Goal: Task Accomplishment & Management: Manage account settings

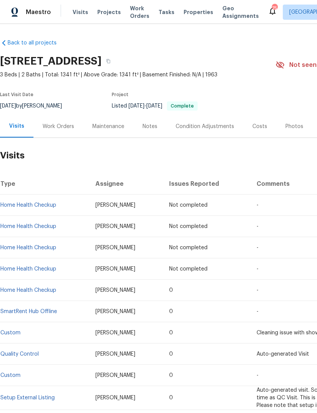
click at [66, 123] on div "Work Orders" at bounding box center [59, 127] width 32 height 8
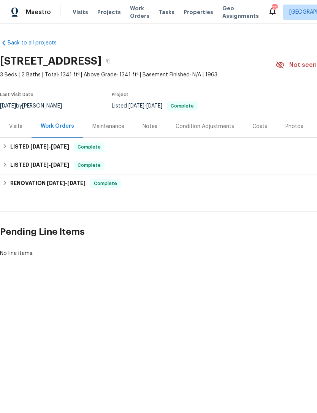
click at [188, 12] on span "Properties" at bounding box center [198, 12] width 30 height 8
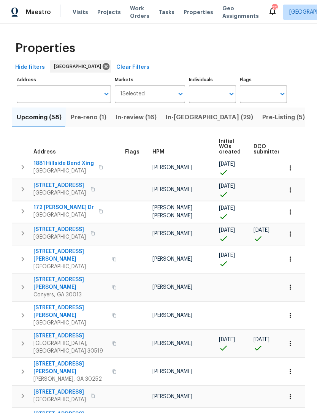
click at [209, 101] on input "Individuals" at bounding box center [207, 94] width 36 height 18
type input "k"
type input "kenroy"
click at [204, 118] on input "checkbox" at bounding box center [203, 118] width 16 height 16
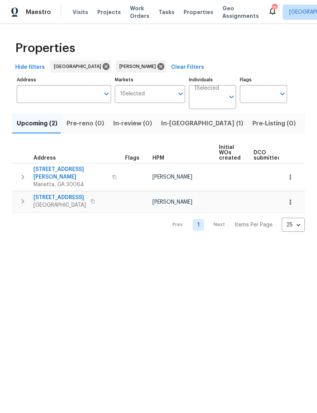
click at [175, 123] on span "In-[GEOGRAPHIC_DATA] (1)" at bounding box center [202, 123] width 82 height 11
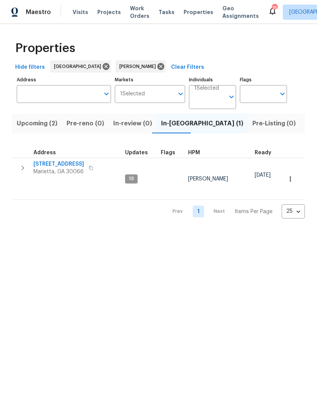
click at [61, 166] on span "[STREET_ADDRESS]" at bounding box center [58, 164] width 51 height 8
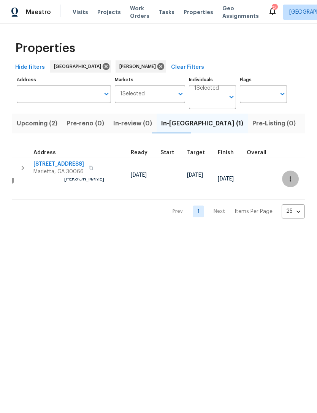
click at [289, 175] on icon "button" at bounding box center [290, 179] width 8 height 8
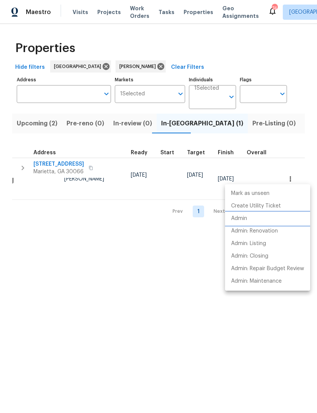
click at [240, 219] on p "Admin" at bounding box center [239, 219] width 16 height 8
click at [158, 299] on div at bounding box center [158, 206] width 317 height 413
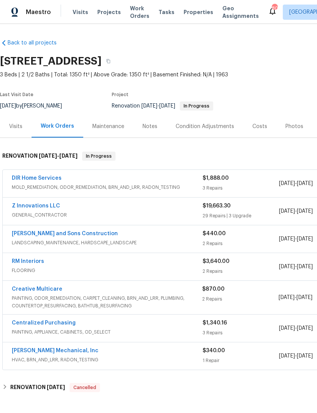
click at [61, 262] on div "RM Interiors" at bounding box center [107, 261] width 191 height 9
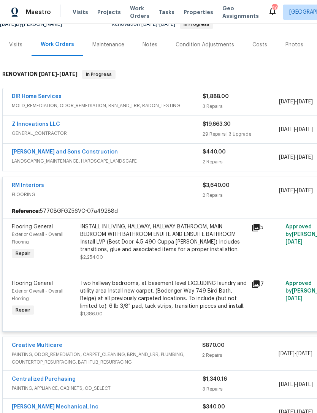
scroll to position [82, 0]
click at [33, 184] on link "RM Interiors" at bounding box center [28, 185] width 32 height 5
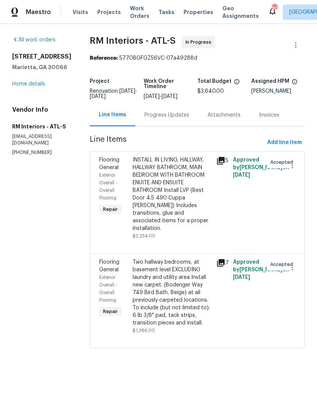
click at [41, 84] on link "Home details" at bounding box center [28, 83] width 33 height 5
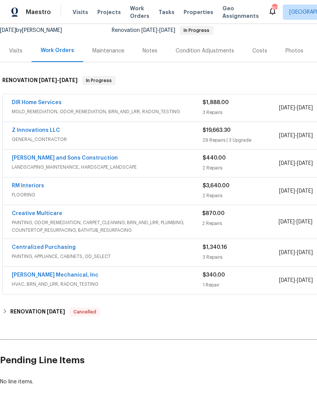
scroll to position [75, 0]
click at [55, 132] on link "Z Innovations LLC" at bounding box center [36, 130] width 48 height 5
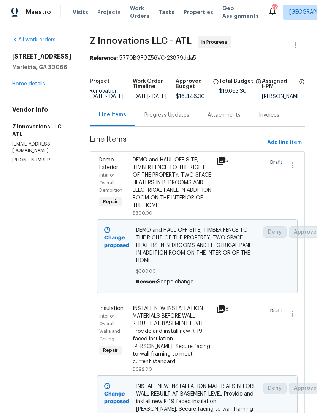
click at [169, 119] on div "Progress Updates" at bounding box center [166, 115] width 45 height 8
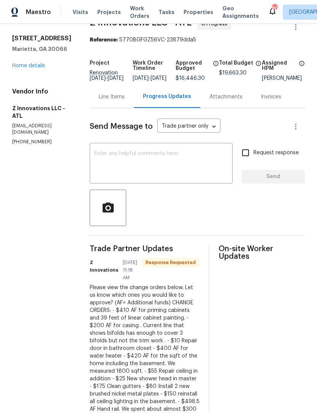
scroll to position [17, 0]
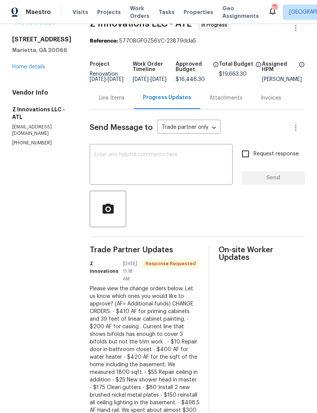
click at [37, 67] on link "Home details" at bounding box center [28, 66] width 33 height 5
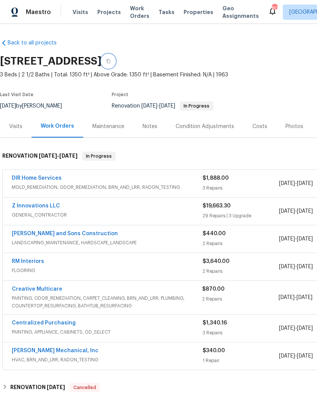
click at [111, 60] on icon "button" at bounding box center [108, 61] width 5 height 5
click at [111, 59] on icon "button" at bounding box center [108, 61] width 5 height 5
click at [151, 125] on div "Notes" at bounding box center [149, 127] width 15 height 8
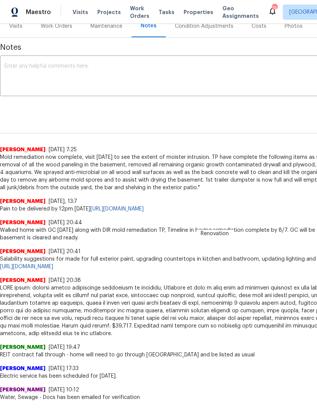
scroll to position [101, 0]
click at [148, 260] on span "Salability suggestions for made for full exterior paint, upgrading countertops …" at bounding box center [214, 262] width 429 height 15
click at [53, 268] on link "https://opendoor.slack.com/archives/C02LGTRN7JT/p1754358390796559" at bounding box center [26, 266] width 53 height 5
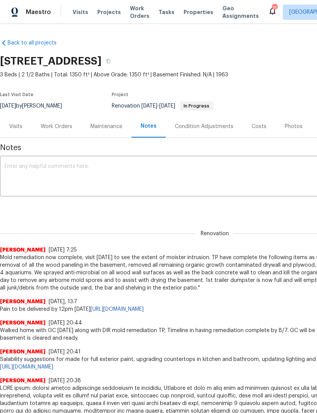
scroll to position [0, 0]
click at [77, 13] on span "Visits" at bounding box center [81, 12] width 16 height 8
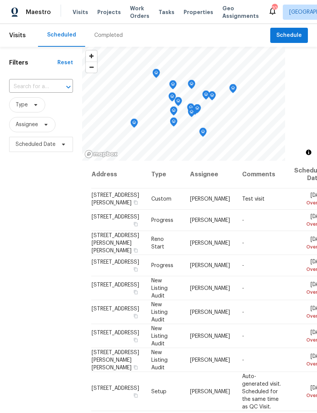
click at [39, 90] on input "text" at bounding box center [30, 87] width 43 height 12
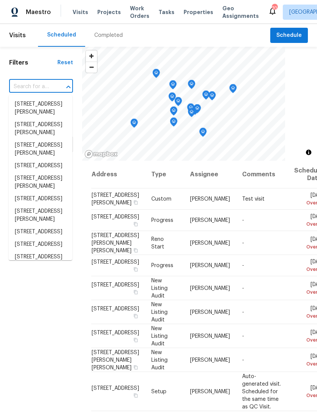
click at [31, 90] on input "text" at bounding box center [30, 87] width 43 height 12
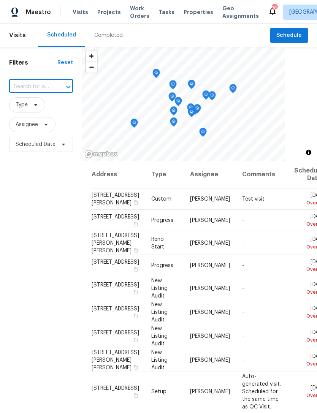
paste input "25 Timber Ridge Dr, Cartersville, GA 30121"
type input "25 Timber Ridge Dr, Cartersville, GA 30121"
click at [28, 109] on li "25 Timber Ridge Dr, Cartersville, GA 30121" at bounding box center [40, 104] width 63 height 13
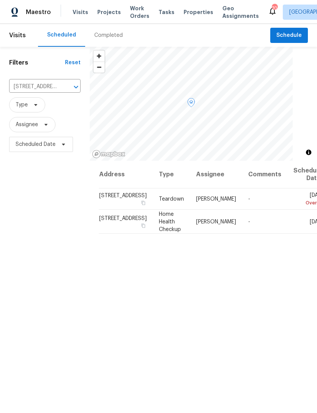
click at [0, 0] on icon at bounding box center [0, 0] width 0 height 0
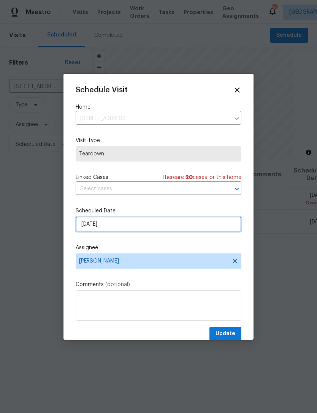
click at [115, 224] on input "8/10/2025" at bounding box center [159, 223] width 166 height 15
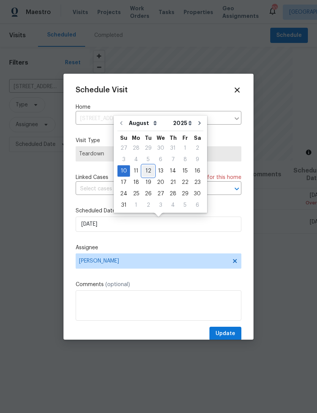
click at [148, 173] on div "12" at bounding box center [148, 171] width 12 height 11
type input "8/12/2025"
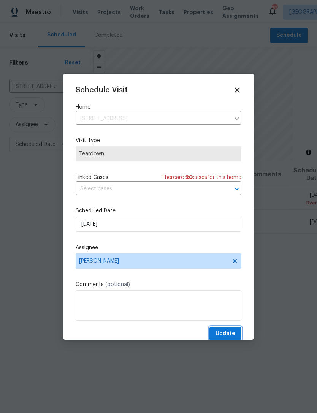
click at [223, 333] on span "Update" at bounding box center [225, 333] width 20 height 9
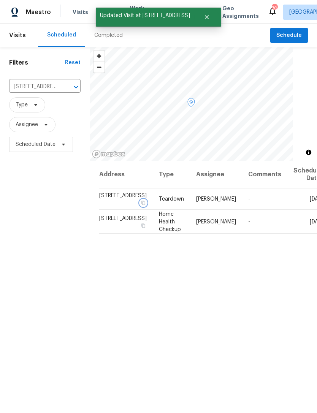
click at [140, 206] on button "button" at bounding box center [143, 202] width 7 height 7
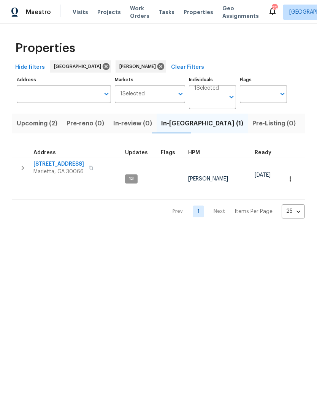
click at [50, 128] on span "Upcoming (2)" at bounding box center [37, 123] width 41 height 11
